Goal: Task Accomplishment & Management: Use online tool/utility

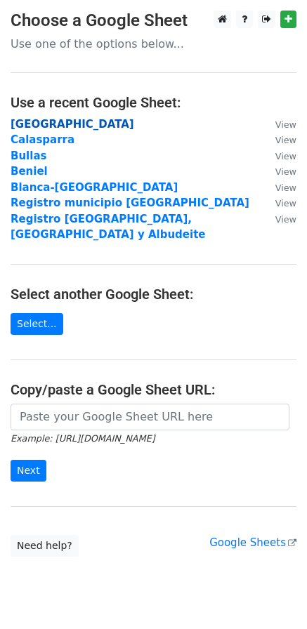
click at [27, 128] on strong "[GEOGRAPHIC_DATA]" at bounding box center [73, 124] width 124 height 13
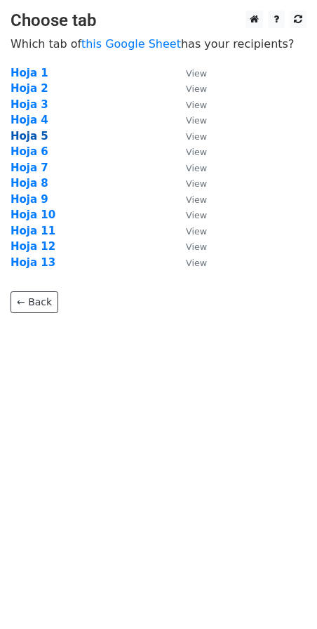
click at [34, 135] on strong "Hoja 5" at bounding box center [30, 136] width 38 height 13
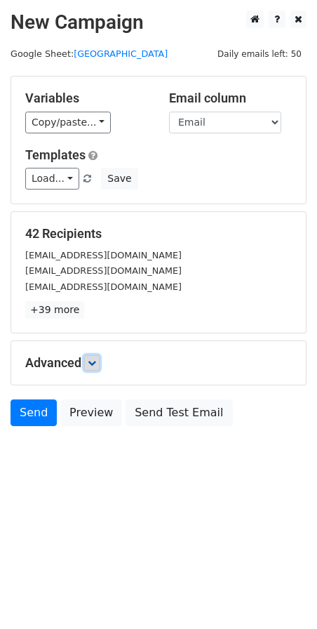
click at [91, 364] on icon at bounding box center [92, 363] width 8 height 8
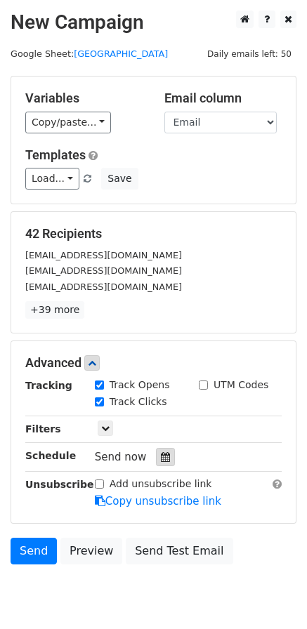
click at [161, 458] on icon at bounding box center [165, 457] width 9 height 10
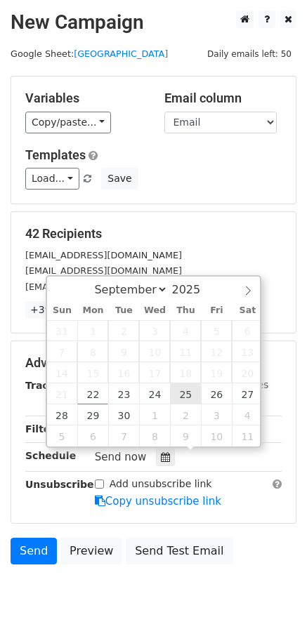
type input "2025-09-25 12:00"
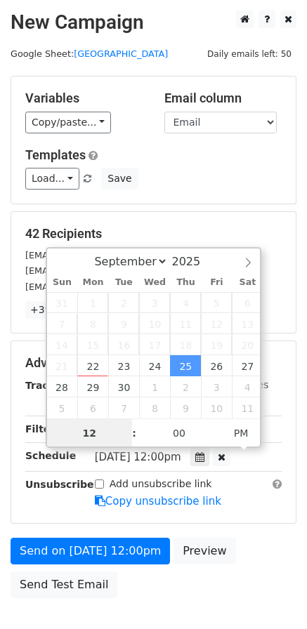
scroll to position [1, 0]
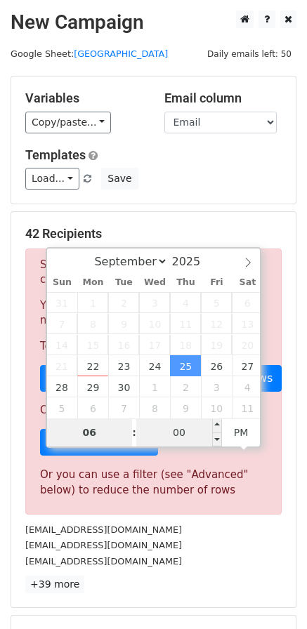
type input "06"
type input "2025-09-25 18:00"
click at [192, 435] on input "00" at bounding box center [179, 432] width 86 height 28
type input "15"
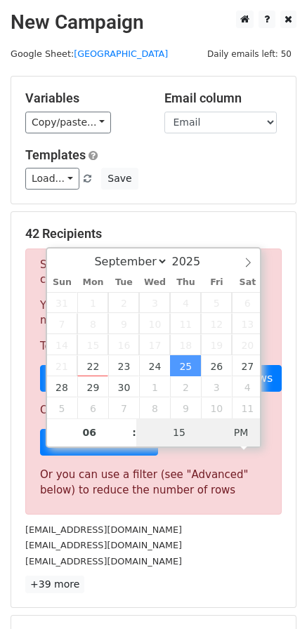
type input "2025-09-25 06:15"
click at [258, 432] on span "AM" at bounding box center [241, 432] width 39 height 28
type input "15"
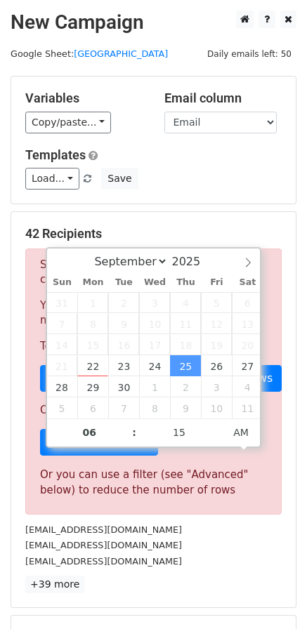
click at [192, 164] on div "Templates Load... Mail servicios Save" at bounding box center [153, 168] width 277 height 43
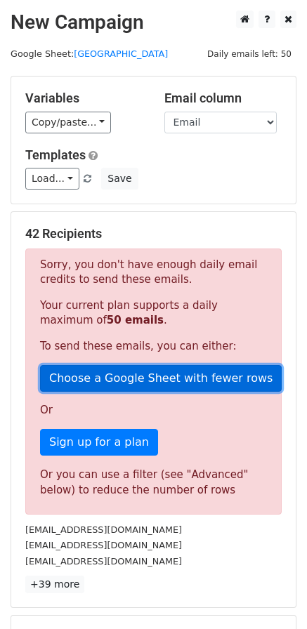
click at [190, 368] on link "Choose a Google Sheet with fewer rows" at bounding box center [160, 378] width 241 height 27
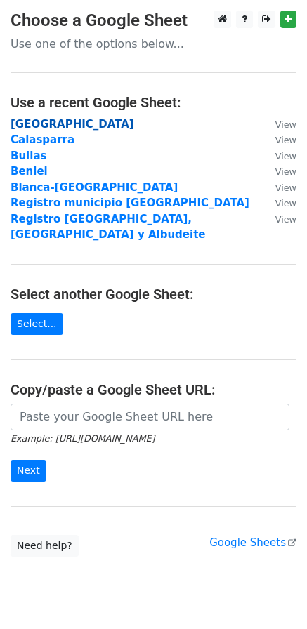
click at [46, 121] on strong "[GEOGRAPHIC_DATA]" at bounding box center [73, 124] width 124 height 13
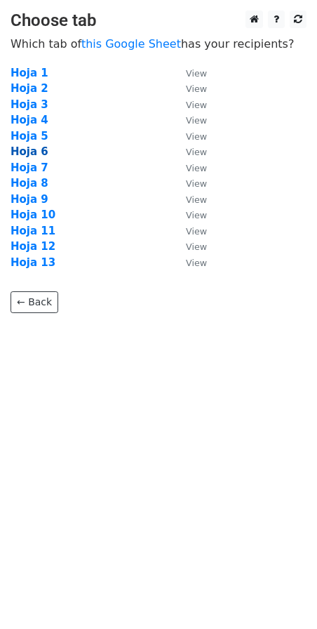
click at [40, 150] on strong "Hoja 6" at bounding box center [30, 151] width 38 height 13
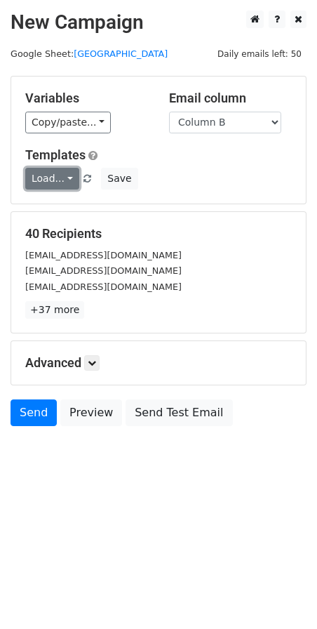
click at [69, 182] on link "Load..." at bounding box center [52, 179] width 54 height 22
click at [79, 206] on link "Mail servicios" at bounding box center [81, 210] width 111 height 22
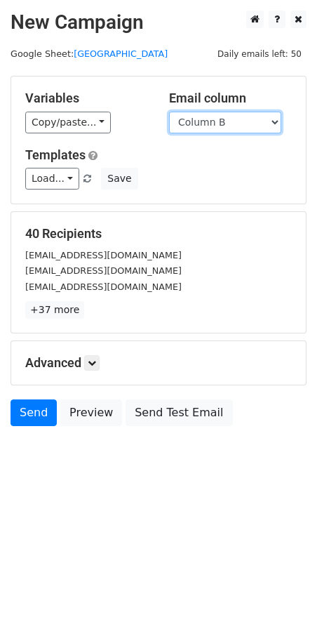
click at [199, 118] on select "Column A Column B Column C" at bounding box center [225, 123] width 112 height 22
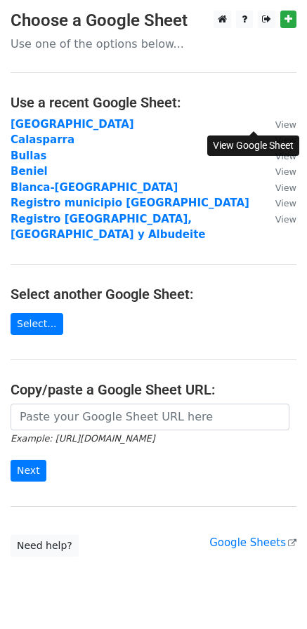
click at [275, 121] on small "View" at bounding box center [285, 124] width 21 height 11
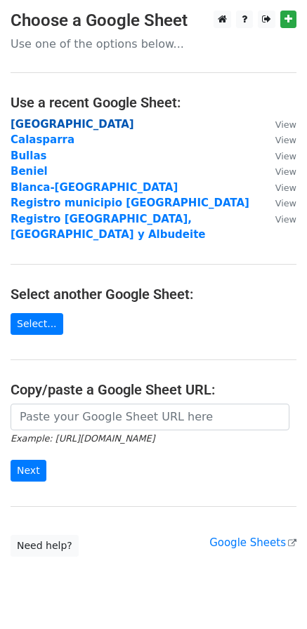
click at [55, 122] on strong "[GEOGRAPHIC_DATA]" at bounding box center [73, 124] width 124 height 13
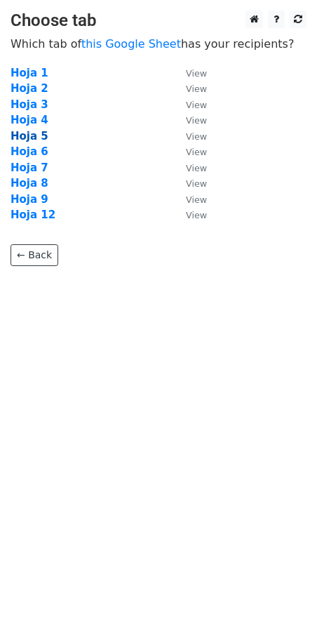
click at [35, 133] on strong "Hoja 5" at bounding box center [30, 136] width 38 height 13
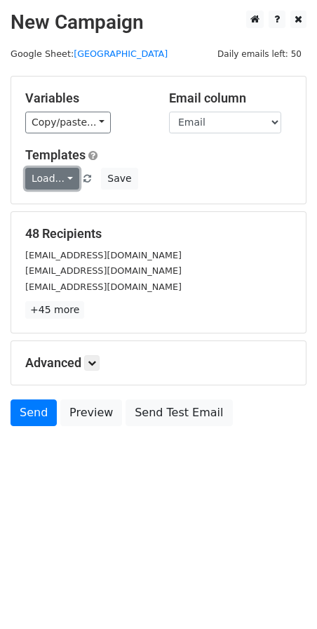
click at [64, 173] on link "Load..." at bounding box center [52, 179] width 54 height 22
click at [75, 212] on link "Mail servicios" at bounding box center [81, 210] width 111 height 22
click at [96, 362] on icon at bounding box center [92, 363] width 8 height 8
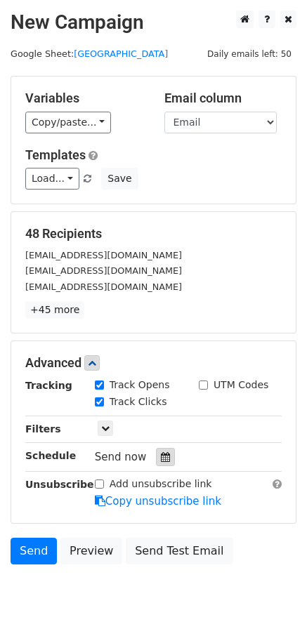
click at [161, 457] on icon at bounding box center [165, 457] width 9 height 10
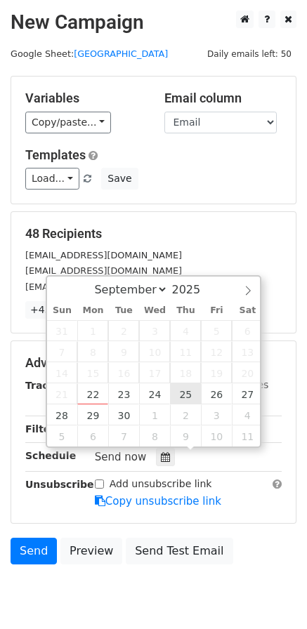
type input "[DATE] 12:00"
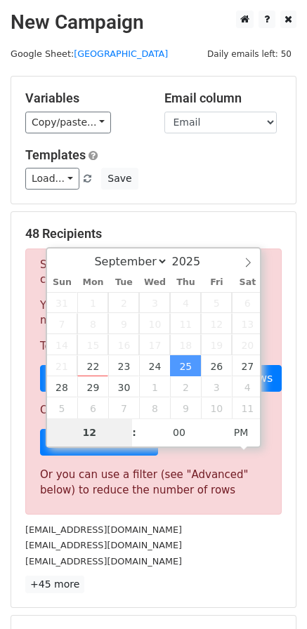
type input "6"
type input "2025-09-25 06:00"
click at [244, 436] on span "PM" at bounding box center [241, 432] width 39 height 28
type input "06"
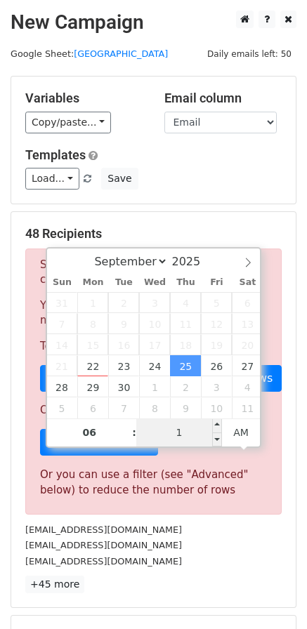
type input "15"
type input "2025-09-25 06:15"
click at [240, 537] on div "administracion@autoherramientasramon.com" at bounding box center [153, 545] width 277 height 16
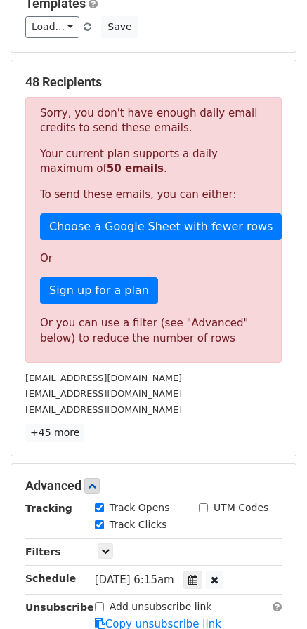
scroll to position [281, 0]
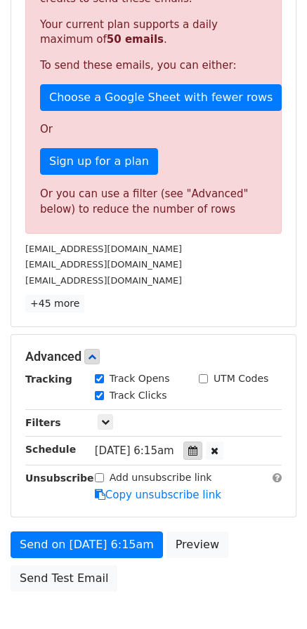
click at [202, 448] on div at bounding box center [192, 451] width 19 height 18
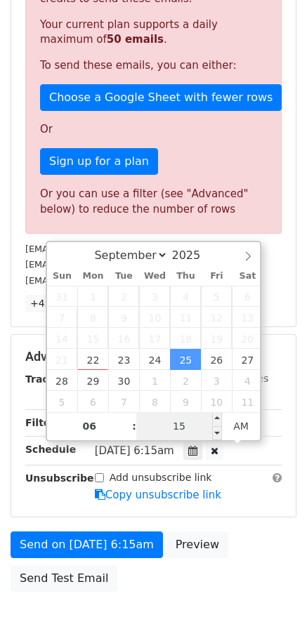
click at [191, 432] on input "15" at bounding box center [179, 426] width 86 height 28
type input "20"
type input "2025-09-25 06:20"
click at [248, 457] on div "Thu, Sep 25, 6:15am 2025-09-25 06:20" at bounding box center [177, 451] width 165 height 19
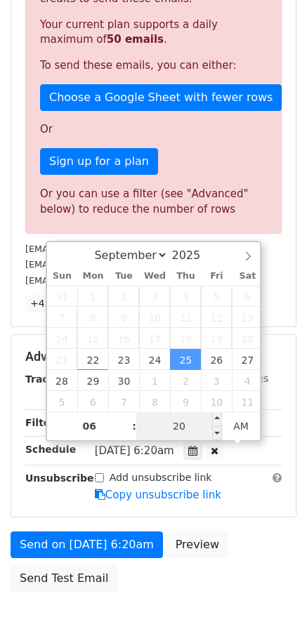
click at [194, 425] on input "20" at bounding box center [179, 426] width 86 height 28
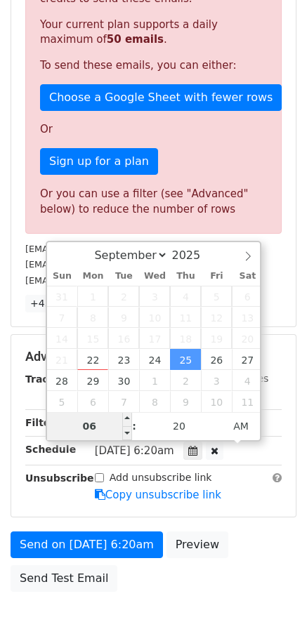
click at [93, 422] on input "06" at bounding box center [90, 426] width 86 height 28
type input "7"
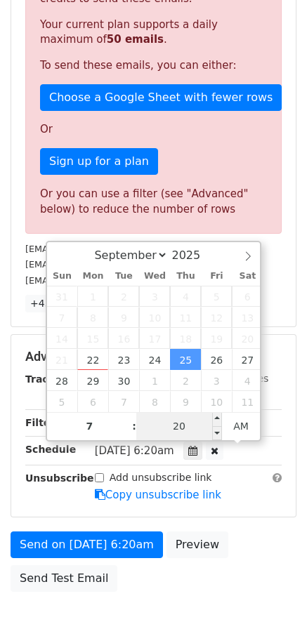
type input "2025-09-25 07:20"
type input "07"
click at [187, 431] on input "20" at bounding box center [179, 426] width 86 height 28
type input "00"
type input "2025-09-25 07:00"
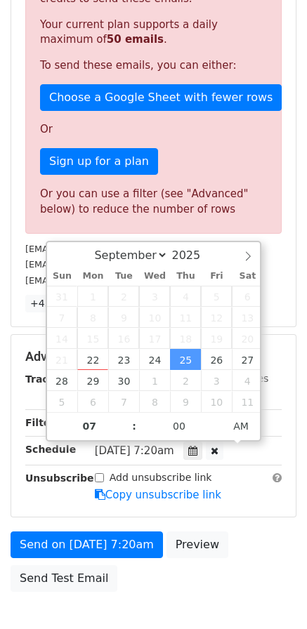
click at [228, 491] on div "Add unsubscribe link Copy unsubscribe link" at bounding box center [188, 486] width 208 height 32
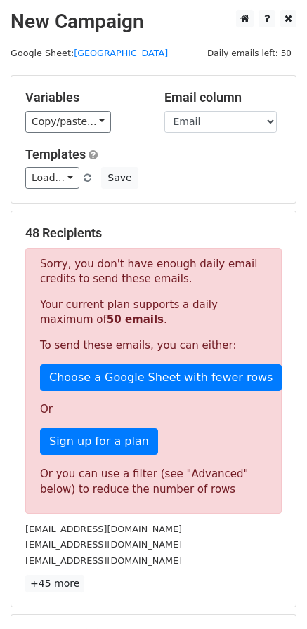
scroll to position [0, 0]
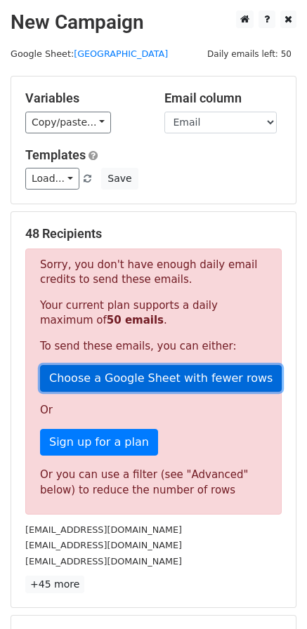
click at [125, 380] on link "Choose a Google Sheet with fewer rows" at bounding box center [160, 378] width 241 height 27
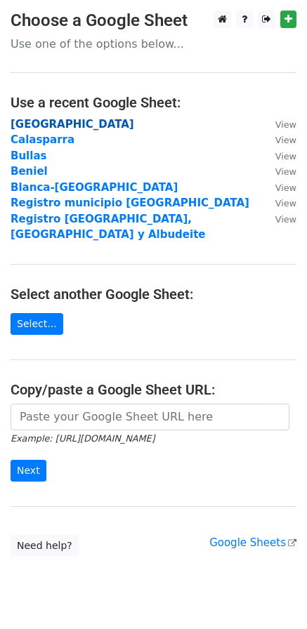
click at [26, 125] on strong "Cartagena" at bounding box center [73, 124] width 124 height 13
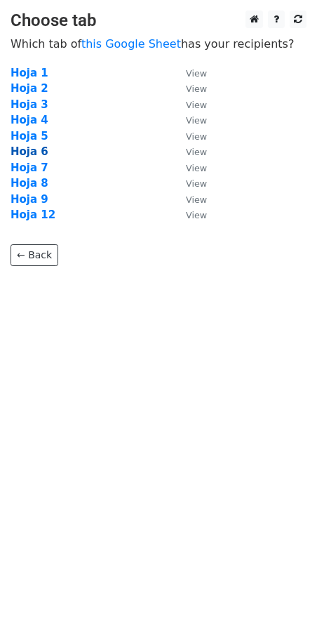
click at [29, 154] on strong "Hoja 6" at bounding box center [30, 151] width 38 height 13
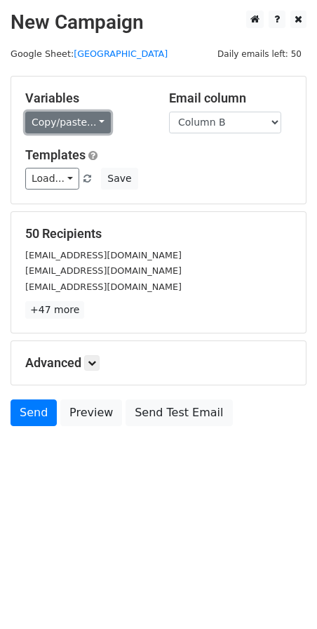
click at [73, 119] on link "Copy/paste..." at bounding box center [68, 123] width 86 height 22
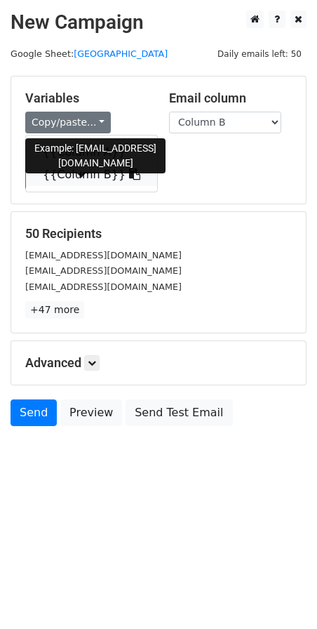
click at [75, 172] on link "{{Column B}}" at bounding box center [91, 175] width 131 height 22
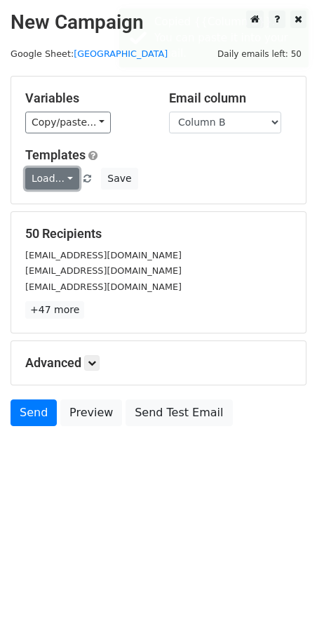
click at [60, 179] on link "Load..." at bounding box center [52, 179] width 54 height 22
click at [76, 205] on link "Mail servicios" at bounding box center [81, 210] width 111 height 22
click at [93, 364] on icon at bounding box center [92, 363] width 8 height 8
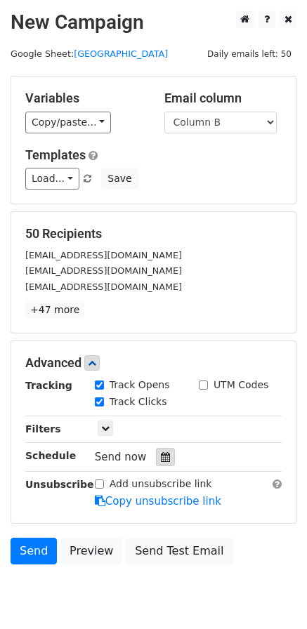
click at [164, 458] on div at bounding box center [165, 457] width 19 height 18
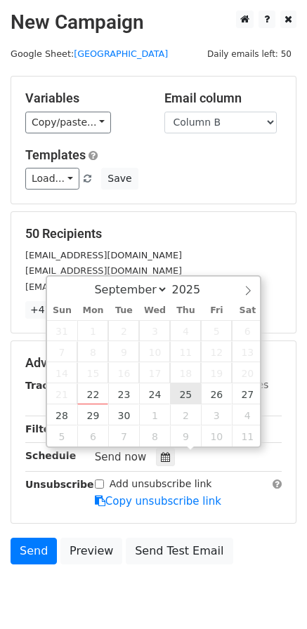
type input "2025-09-25 12:00"
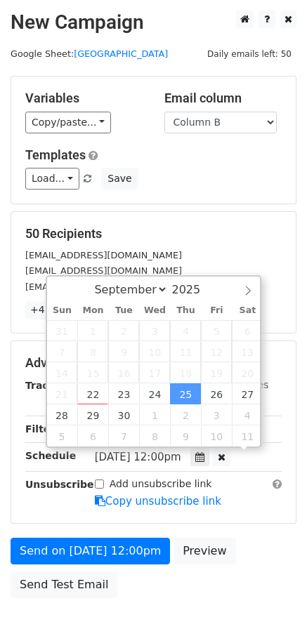
scroll to position [1, 0]
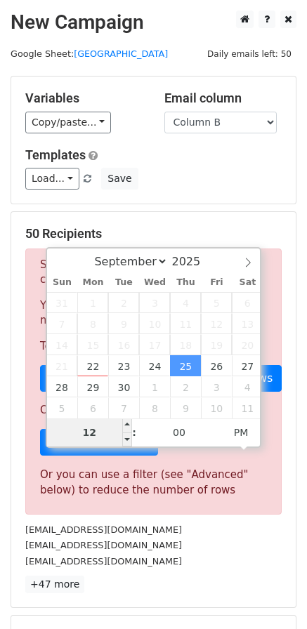
type input "6"
type input "2025-09-25 06:00"
click at [248, 436] on span "PM" at bounding box center [241, 432] width 39 height 28
type input "06"
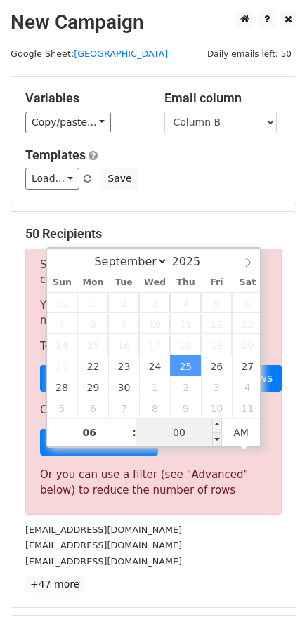
click at [194, 437] on input "00" at bounding box center [179, 432] width 86 height 28
type input "20"
type input "2025-09-25 06:20"
click at [199, 551] on div "ademamh@hotmail.com" at bounding box center [153, 545] width 277 height 16
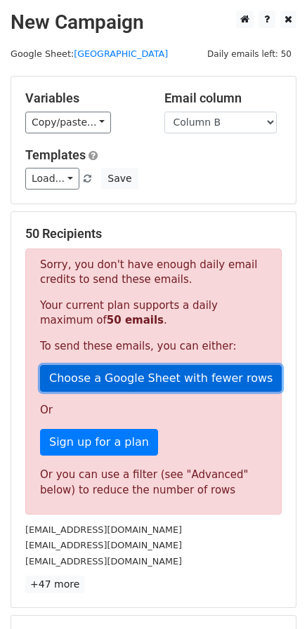
click at [107, 379] on link "Choose a Google Sheet with fewer rows" at bounding box center [160, 378] width 241 height 27
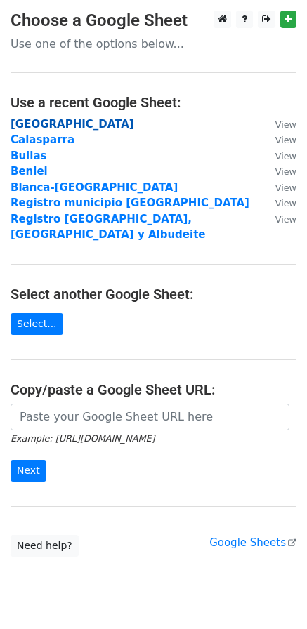
click at [37, 128] on strong "[GEOGRAPHIC_DATA]" at bounding box center [73, 124] width 124 height 13
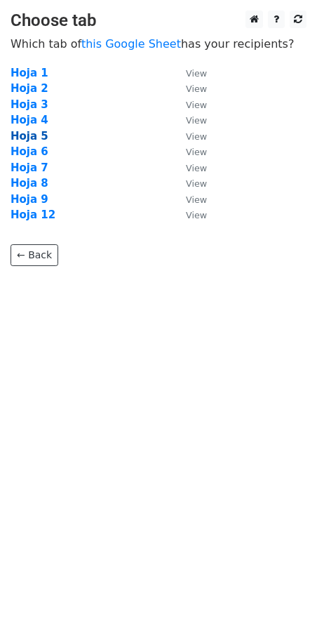
click at [31, 138] on strong "Hoja 5" at bounding box center [30, 136] width 38 height 13
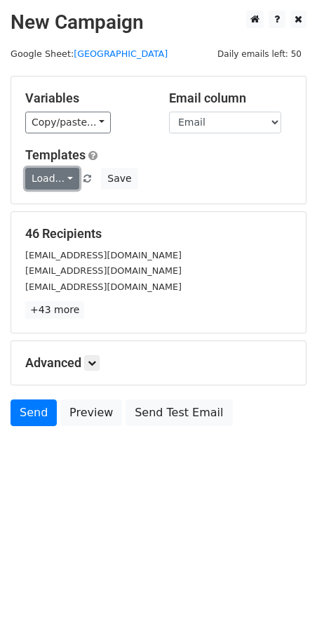
click at [61, 173] on link "Load..." at bounding box center [52, 179] width 54 height 22
click at [69, 206] on link "Mail servicios" at bounding box center [81, 210] width 111 height 22
click at [95, 366] on icon at bounding box center [92, 363] width 8 height 8
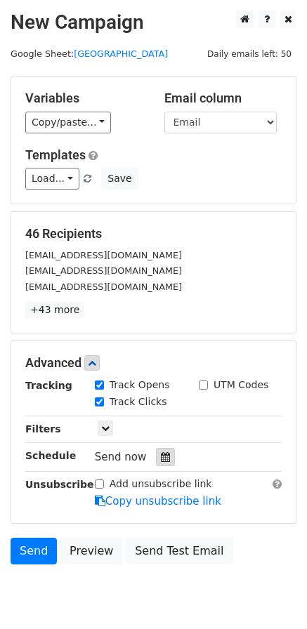
click at [161, 459] on icon at bounding box center [165, 457] width 9 height 10
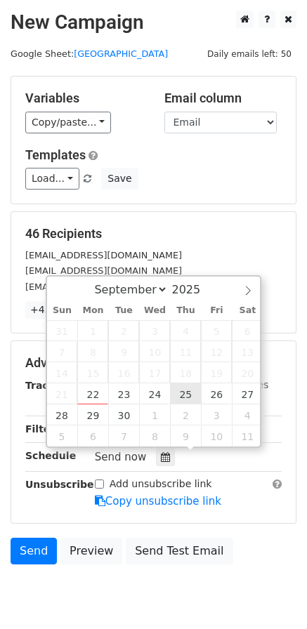
type input "2025-09-25 12:00"
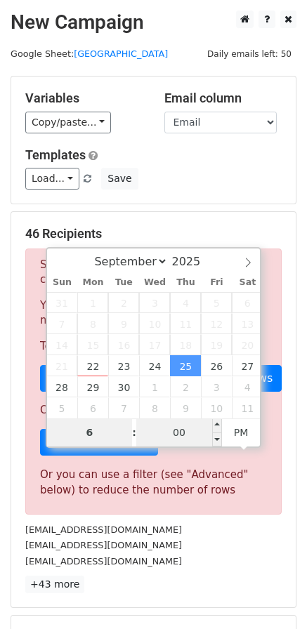
type input "6"
type input "2025-09-25 18:00"
type input "06"
click at [184, 441] on input "00" at bounding box center [179, 432] width 86 height 28
type input "25"
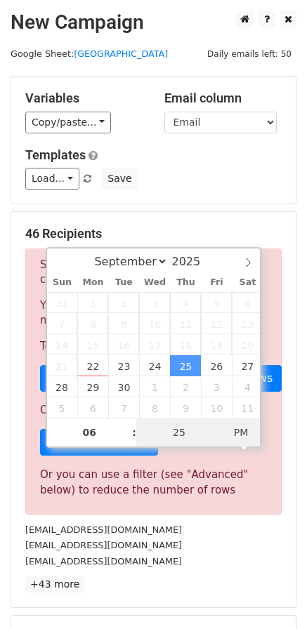
type input "2025-09-25 06:25"
click at [242, 437] on span "AM" at bounding box center [241, 432] width 39 height 28
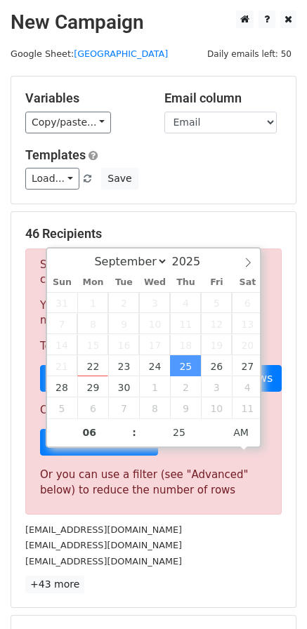
click at [233, 527] on div "admin@inservalcontrol.com" at bounding box center [153, 530] width 277 height 16
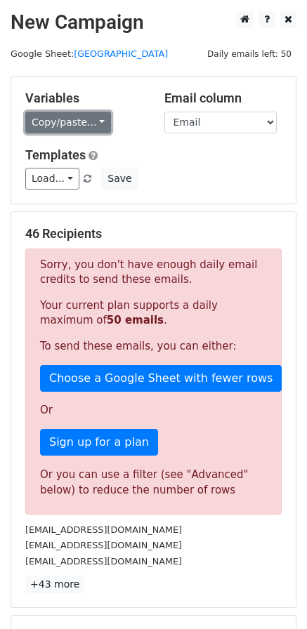
click at [76, 119] on link "Copy/paste..." at bounding box center [68, 123] width 86 height 22
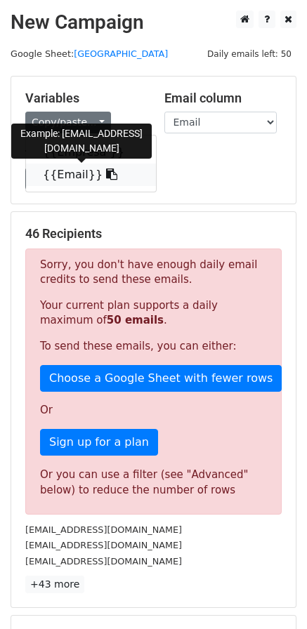
click at [67, 173] on link "{{Email}}" at bounding box center [91, 175] width 130 height 22
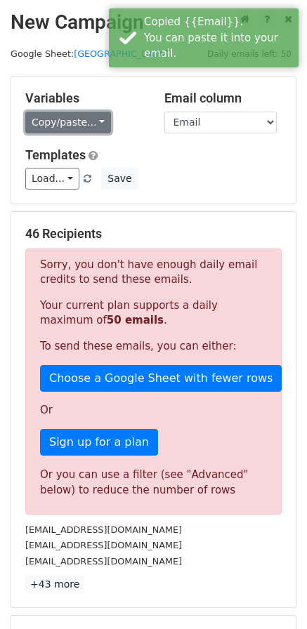
click at [75, 124] on link "Copy/paste..." at bounding box center [68, 123] width 86 height 22
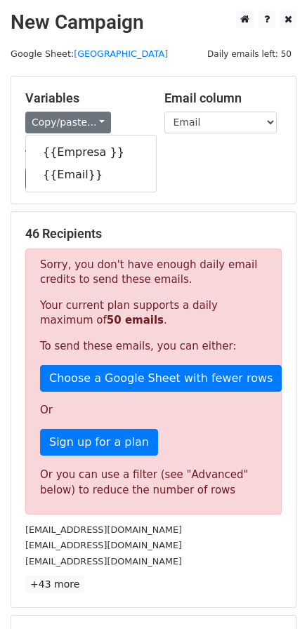
click at [185, 157] on h5 "Templates" at bounding box center [153, 154] width 256 height 15
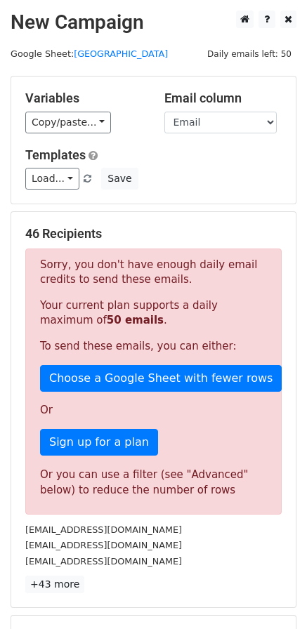
click at [262, 54] on span "Daily emails left: 50" at bounding box center [249, 53] width 94 height 15
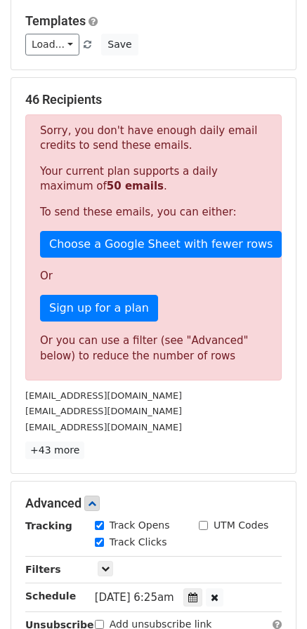
scroll to position [351, 0]
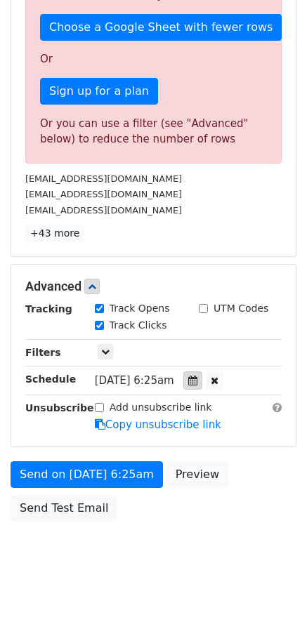
click at [199, 383] on div at bounding box center [192, 380] width 19 height 18
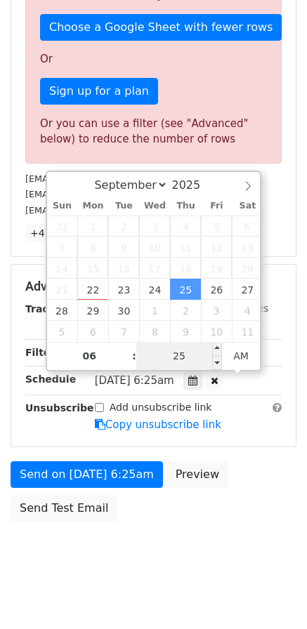
click at [194, 362] on input "25" at bounding box center [179, 356] width 86 height 28
type input "15"
type input "2025-09-25 06:15"
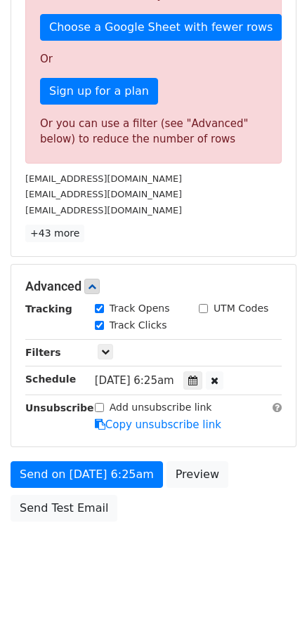
click at [237, 430] on div "Add unsubscribe link Copy unsubscribe link" at bounding box center [188, 416] width 208 height 32
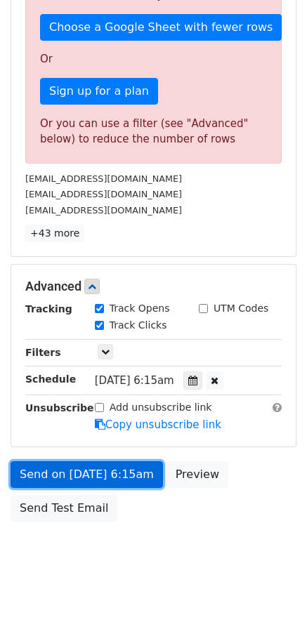
click at [107, 474] on link "Send on Sep 25 at 6:15am" at bounding box center [87, 474] width 152 height 27
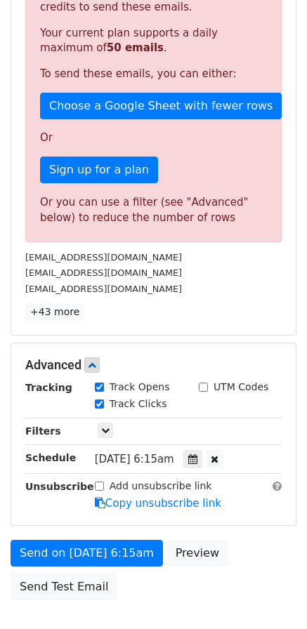
scroll to position [140, 0]
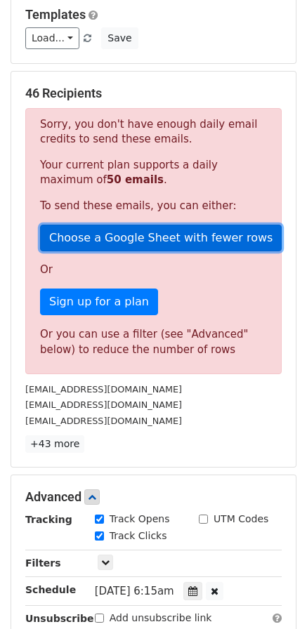
click at [100, 238] on link "Choose a Google Sheet with fewer rows" at bounding box center [160, 238] width 241 height 27
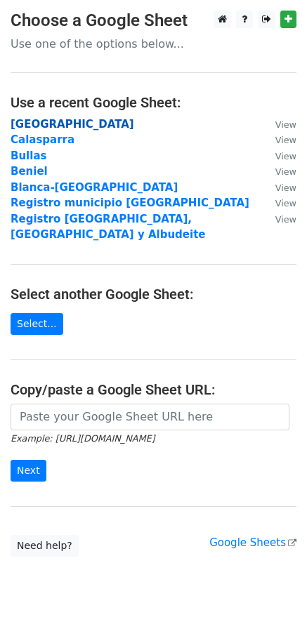
click at [39, 121] on strong "[GEOGRAPHIC_DATA]" at bounding box center [73, 124] width 124 height 13
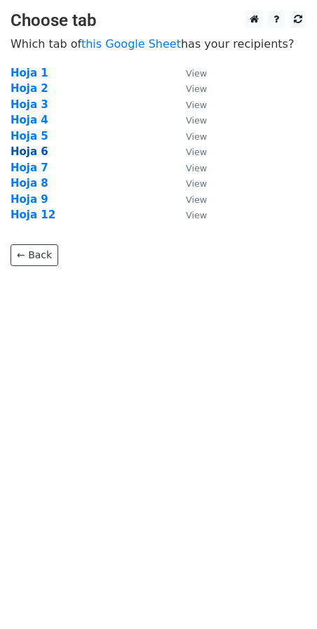
click at [34, 150] on strong "Hoja 6" at bounding box center [30, 151] width 38 height 13
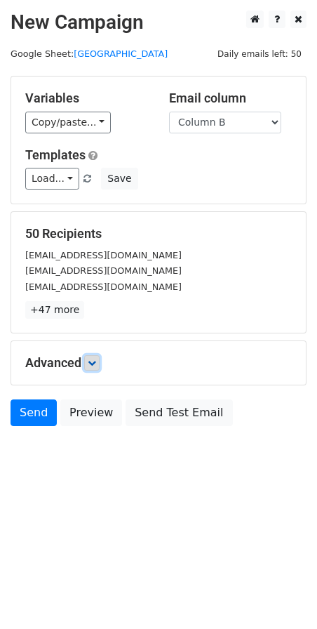
click at [90, 355] on link at bounding box center [91, 362] width 15 height 15
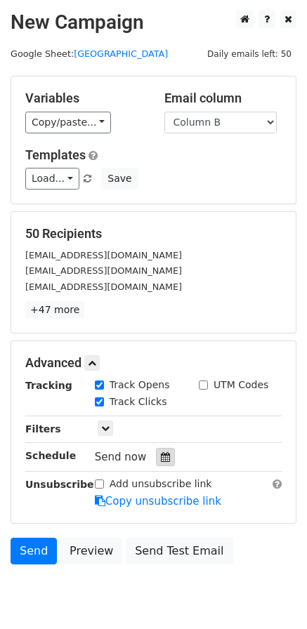
click at [161, 456] on icon at bounding box center [165, 457] width 9 height 10
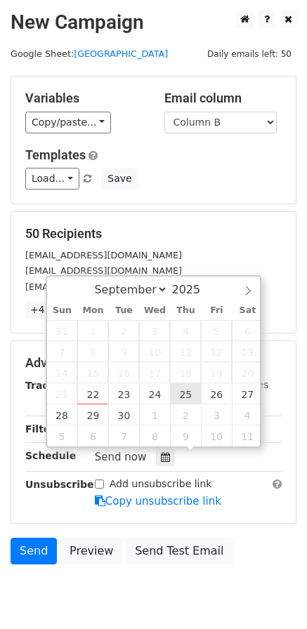
type input "[DATE] 12:00"
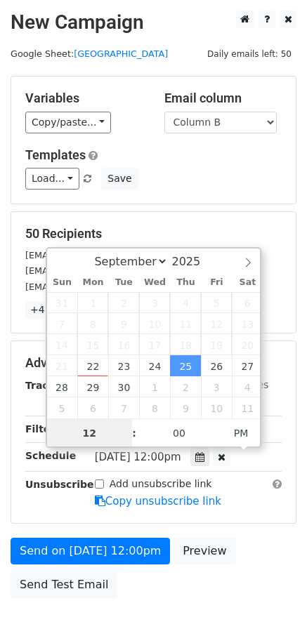
scroll to position [1, 0]
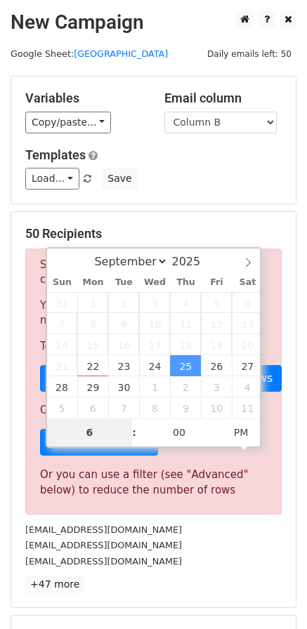
type input "6"
type input "[DATE] 18:00"
type input "06"
type input "[DATE] 06:00"
click at [249, 434] on span "AM" at bounding box center [241, 432] width 39 height 28
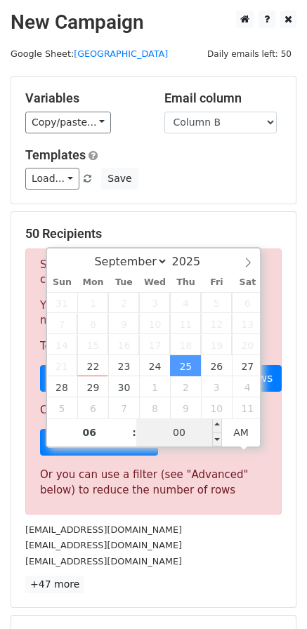
click at [189, 428] on input "00" at bounding box center [179, 432] width 86 height 28
type input "15"
type input "[DATE] 06:15"
click at [210, 548] on div "[EMAIL_ADDRESS][DOMAIN_NAME]" at bounding box center [153, 545] width 277 height 16
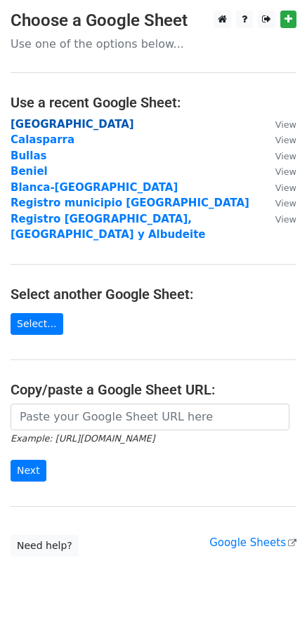
click at [47, 126] on strong "Cartagena" at bounding box center [73, 124] width 124 height 13
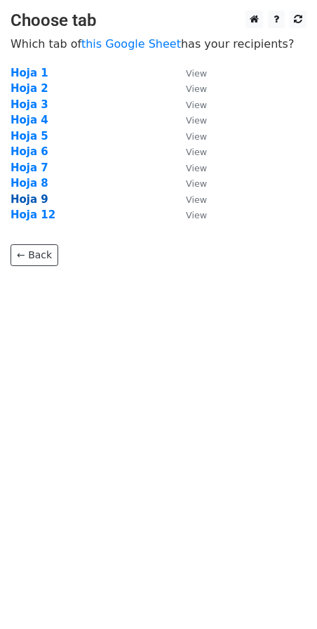
click at [41, 197] on strong "Hoja 9" at bounding box center [30, 199] width 38 height 13
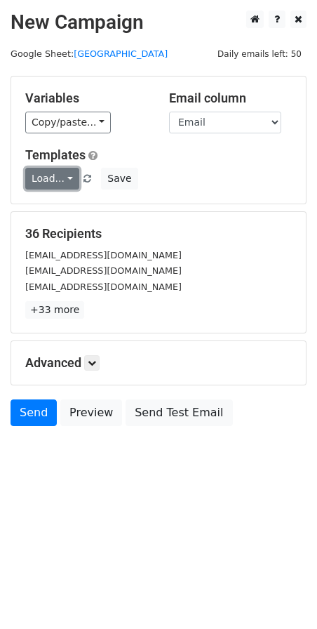
click at [48, 175] on link "Load..." at bounding box center [52, 179] width 54 height 22
click at [41, 208] on link "Mail servicios" at bounding box center [81, 210] width 111 height 22
click at [96, 364] on icon at bounding box center [92, 363] width 8 height 8
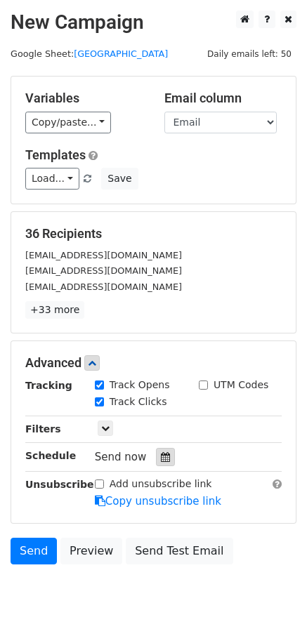
click at [161, 458] on icon at bounding box center [165, 457] width 9 height 10
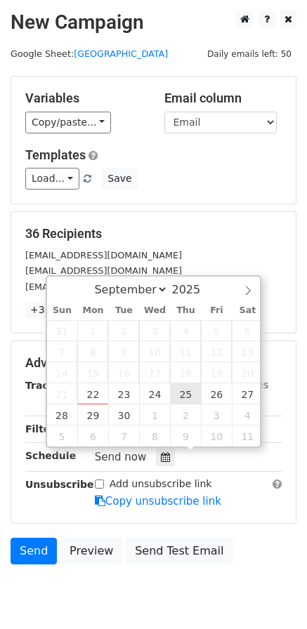
type input "2025-09-25 12:00"
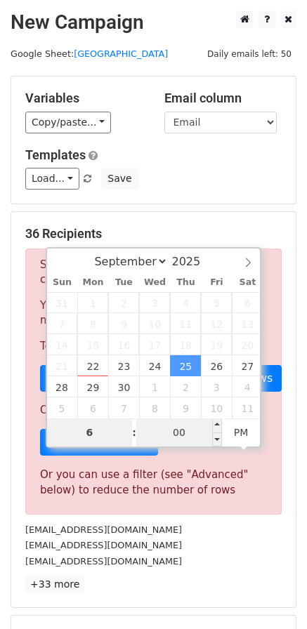
type input "6"
type input "2025-09-25 18:00"
type input "06"
click at [181, 434] on input "00" at bounding box center [179, 432] width 86 height 28
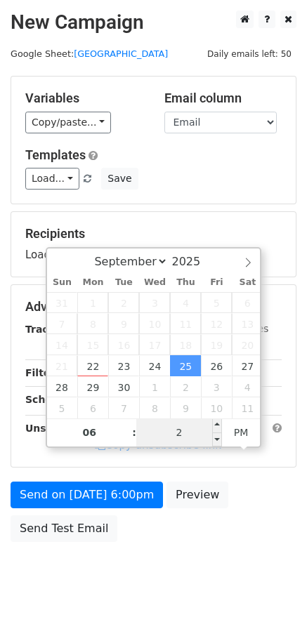
type input "20"
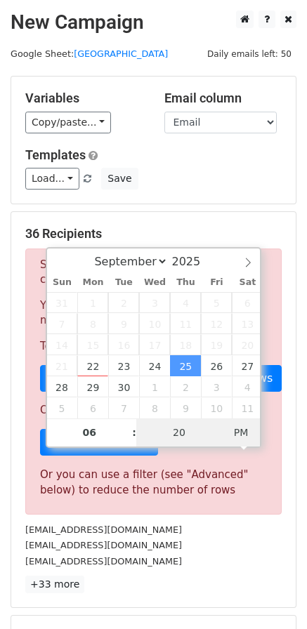
type input "2025-09-25 06:20"
click at [244, 435] on span "AM" at bounding box center [241, 432] width 39 height 28
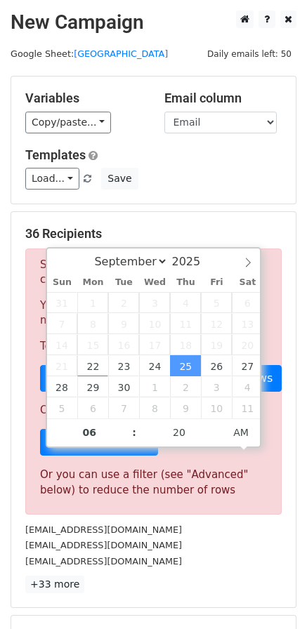
click at [288, 528] on div "administracion@artesgraficascervantes.com" at bounding box center [153, 530] width 277 height 16
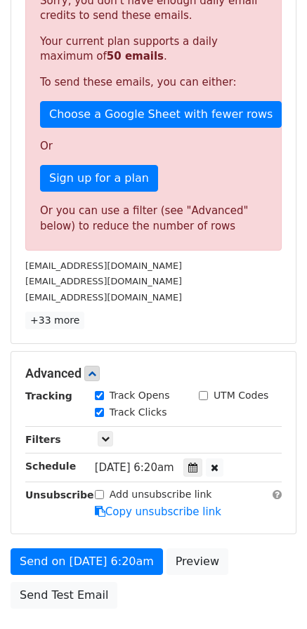
scroll to position [281, 0]
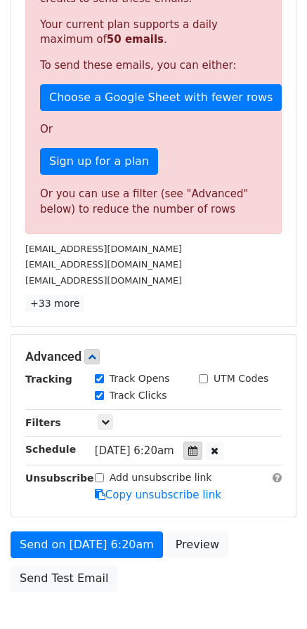
click at [197, 453] on icon at bounding box center [192, 451] width 9 height 10
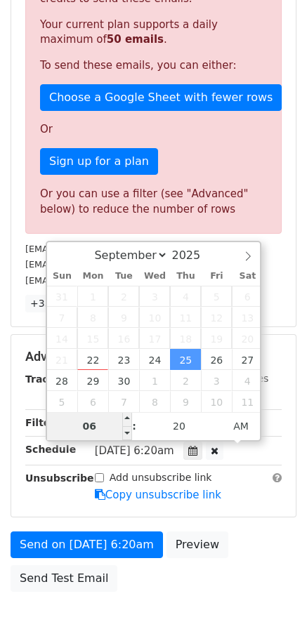
click at [108, 426] on input "06" at bounding box center [90, 426] width 86 height 28
type input "7"
type input "2025-09-25 07:20"
click at [239, 477] on div "Add unsubscribe link Copy unsubscribe link" at bounding box center [188, 486] width 208 height 32
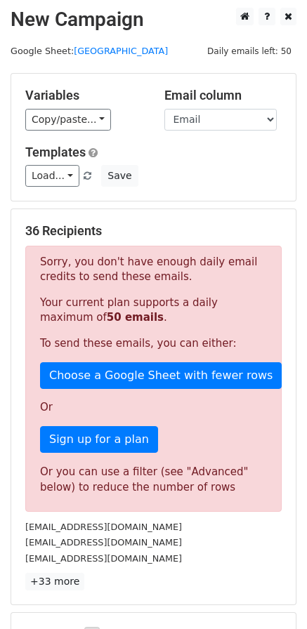
scroll to position [0, 0]
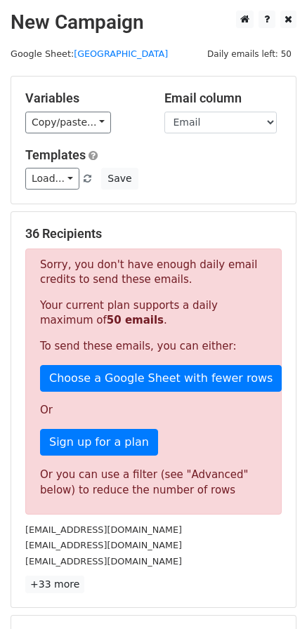
click at [246, 49] on span "Daily emails left: 50" at bounding box center [249, 53] width 94 height 15
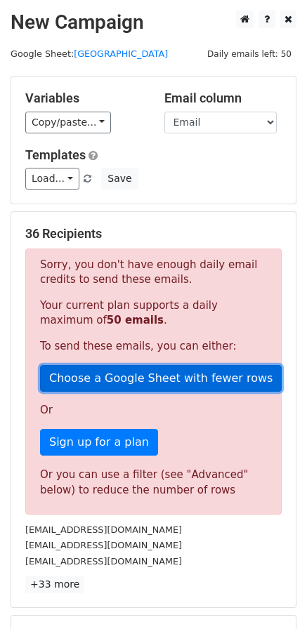
click at [106, 380] on link "Choose a Google Sheet with fewer rows" at bounding box center [160, 378] width 241 height 27
